Goal: Complete application form

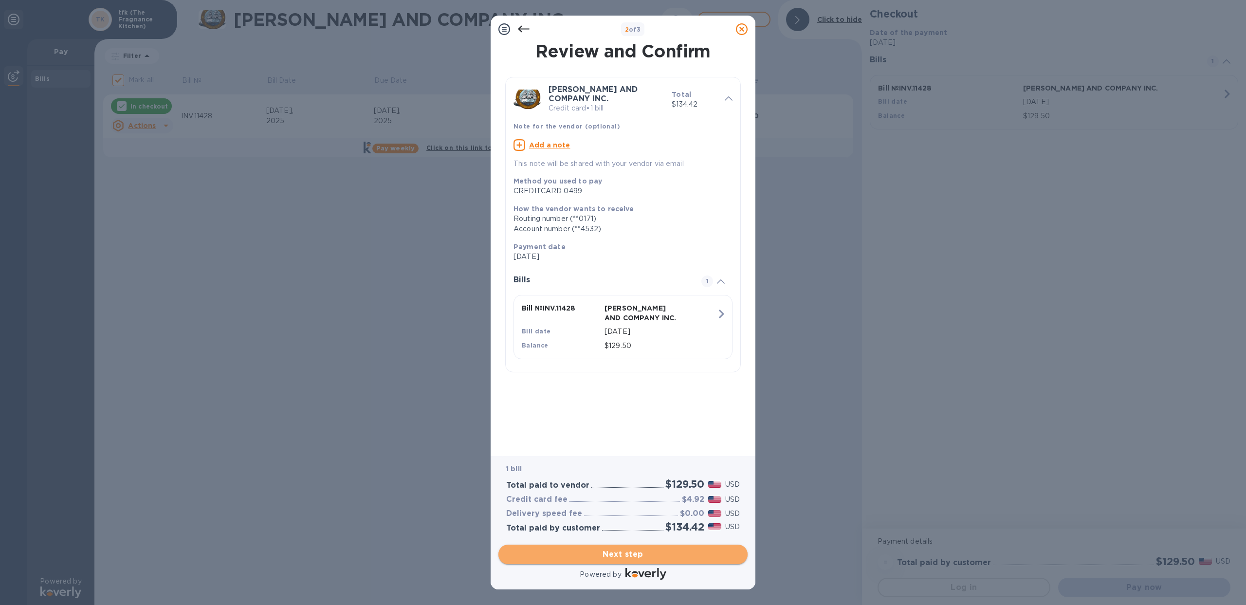
click at [618, 554] on span "Next step" at bounding box center [623, 554] width 234 height 12
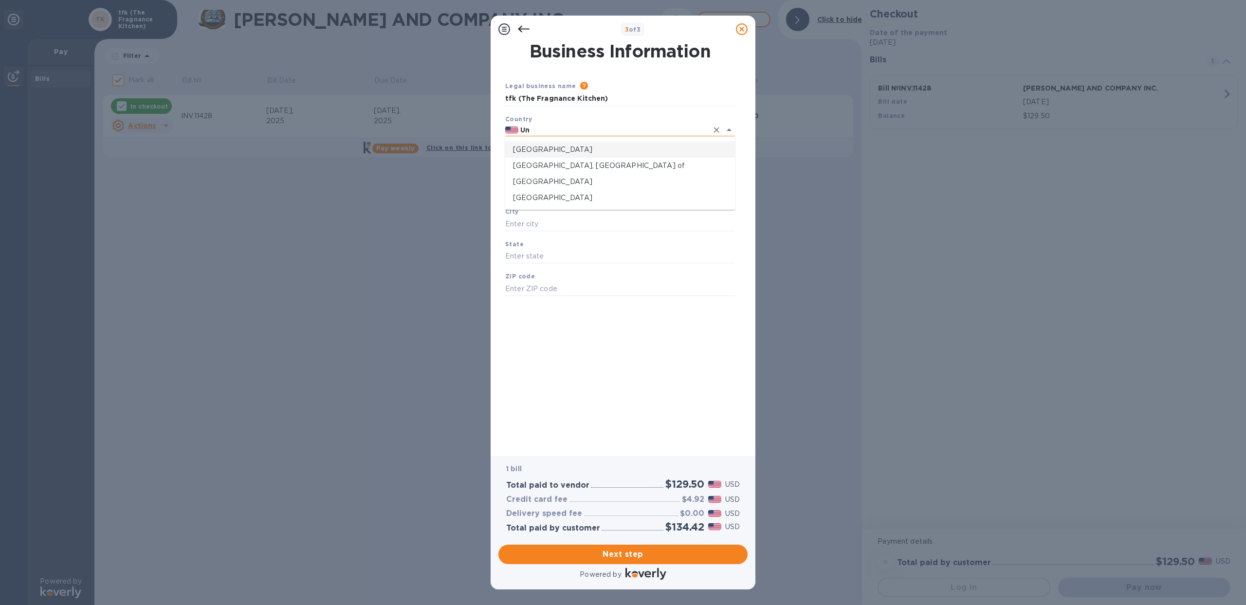
type input "U"
click at [563, 150] on p "[GEOGRAPHIC_DATA]" at bounding box center [620, 151] width 214 height 10
type input "[GEOGRAPHIC_DATA]"
type input "District du Comoé Mohamé"
type input "Mohamé"
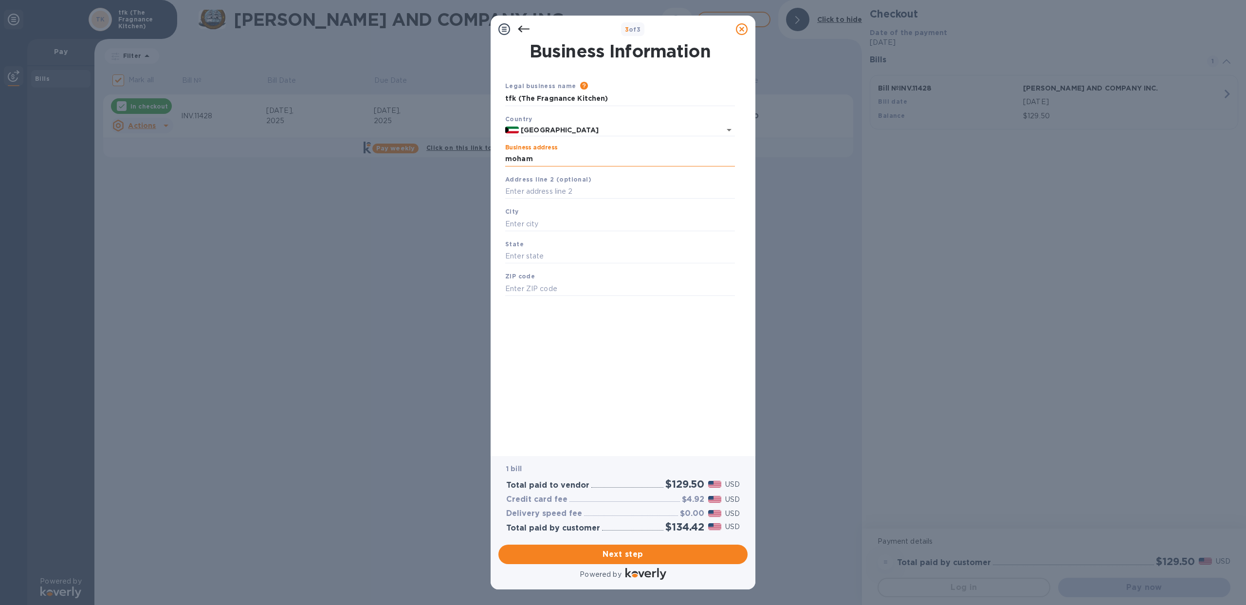
type input "[GEOGRAPHIC_DATA]"
type input "Cote Divoire"
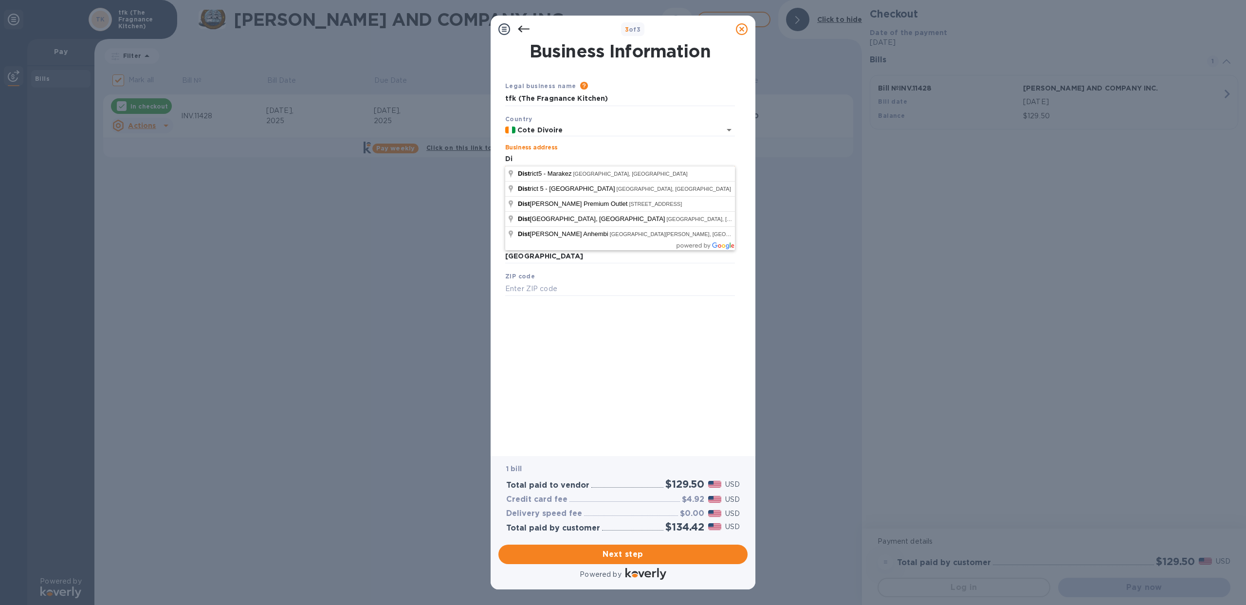
type input "D"
type input "Al Asimah Governate [GEOGRAPHIC_DATA]"
type input "[GEOGRAPHIC_DATA]"
type input "Al Asimah Governate"
type input "[GEOGRAPHIC_DATA]"
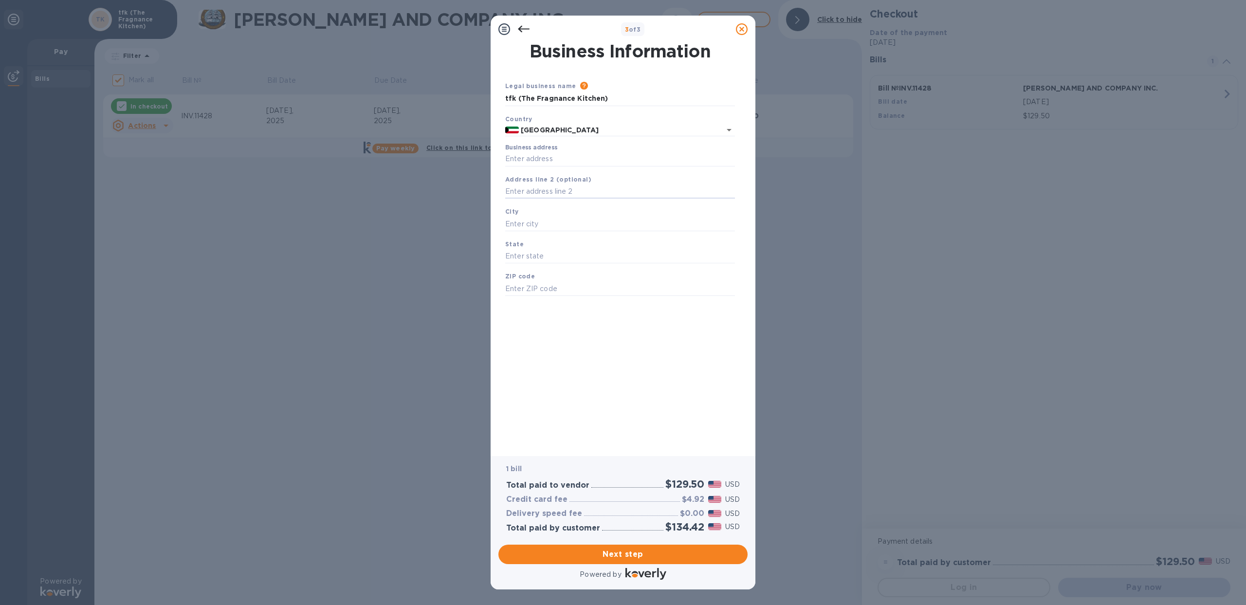
type input "Al Asimah Governate [GEOGRAPHIC_DATA]"
type input "[GEOGRAPHIC_DATA]"
type input "Al Asimah Governate"
type input "[GEOGRAPHIC_DATA]"
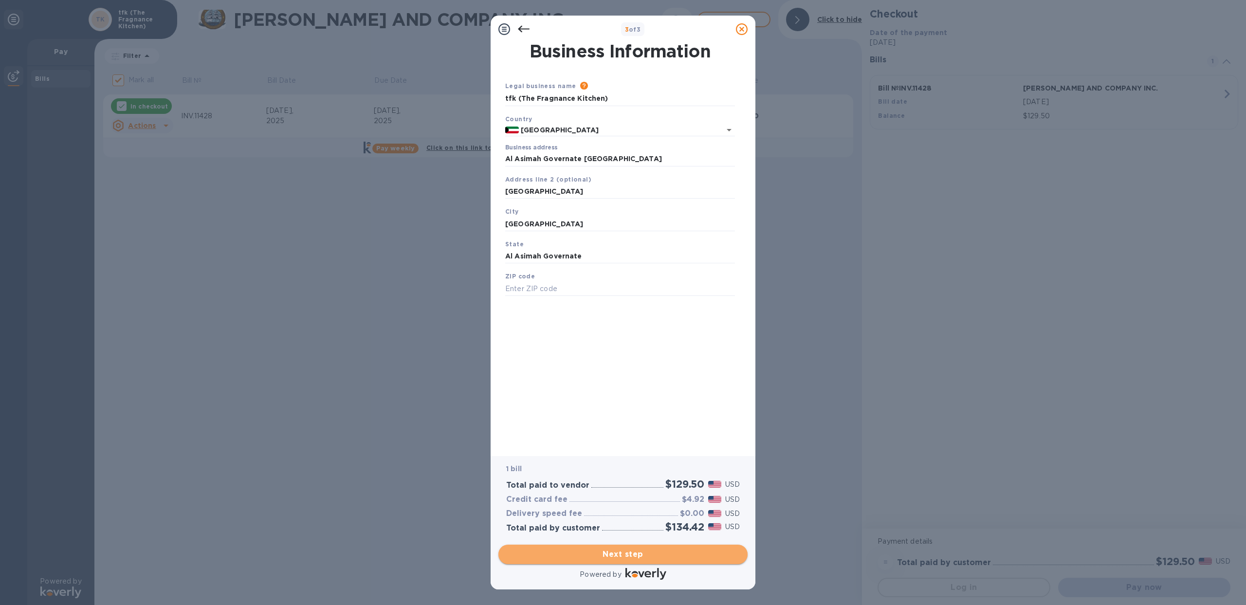
click at [602, 548] on button "Next step" at bounding box center [622, 554] width 249 height 19
type input "00965"
click at [625, 553] on span "Next step" at bounding box center [623, 554] width 234 height 12
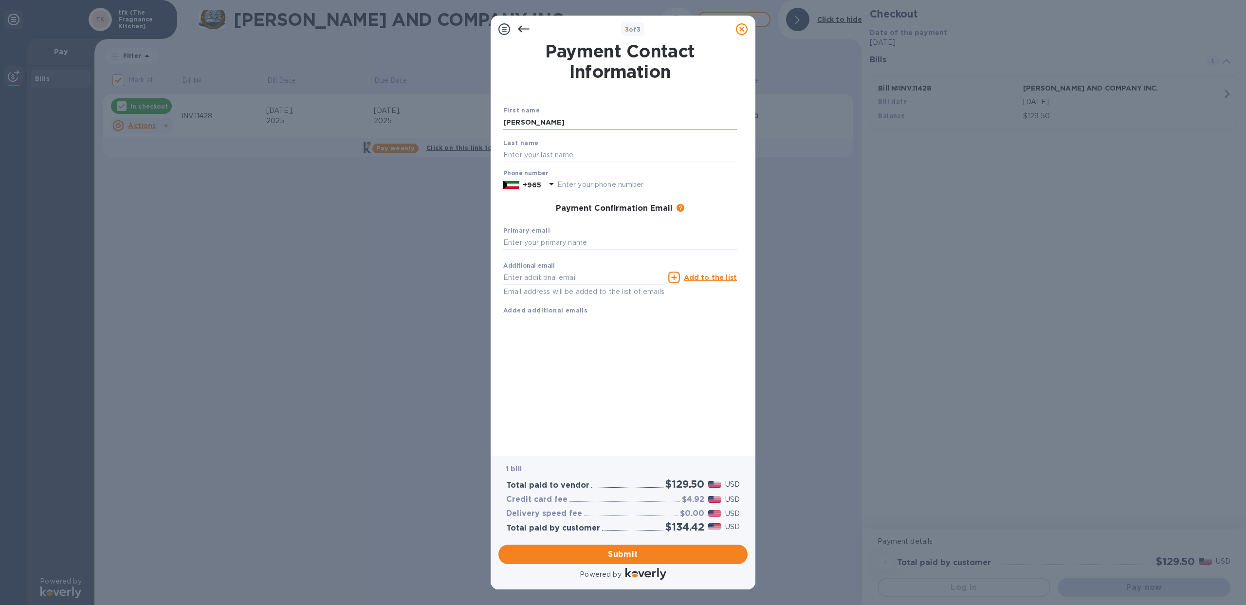
type input "[PERSON_NAME]"
type input "Alajmi"
click at [585, 120] on input "[PERSON_NAME]" at bounding box center [620, 122] width 234 height 15
type input "[PERSON_NAME]"
type input "99005522"
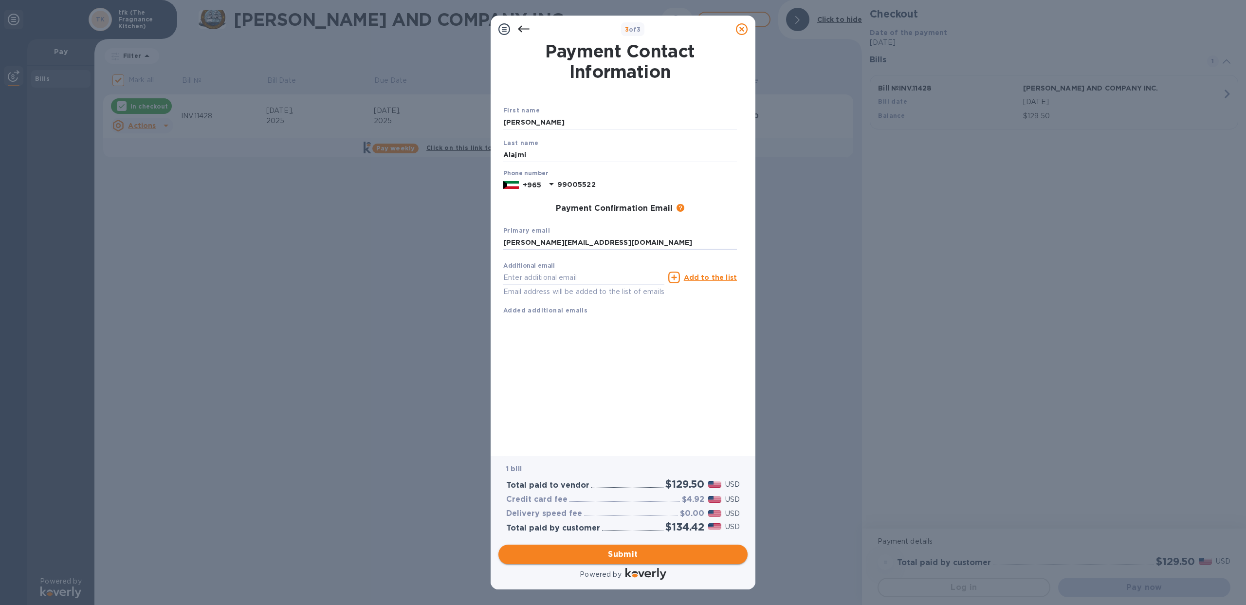
type input "[PERSON_NAME][EMAIL_ADDRESS][DOMAIN_NAME]"
click at [621, 553] on span "Submit" at bounding box center [623, 554] width 234 height 12
checkbox input "false"
